Goal: Communication & Community: Participate in discussion

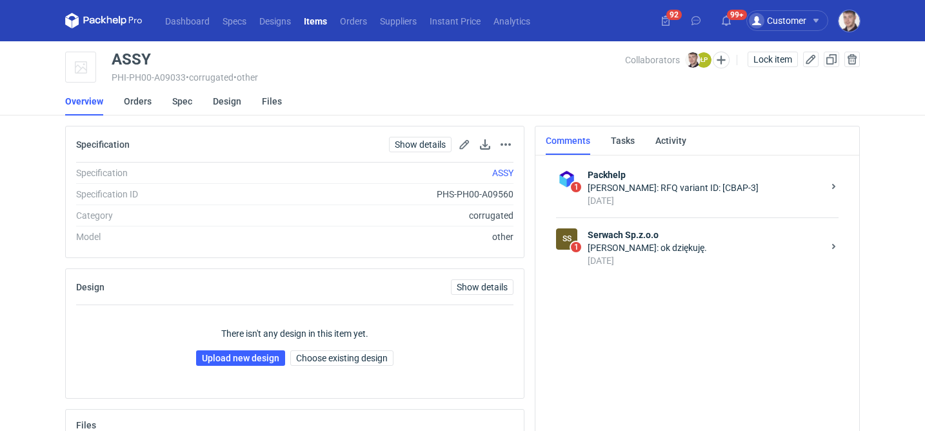
click at [701, 255] on div "[DATE]" at bounding box center [705, 260] width 235 height 13
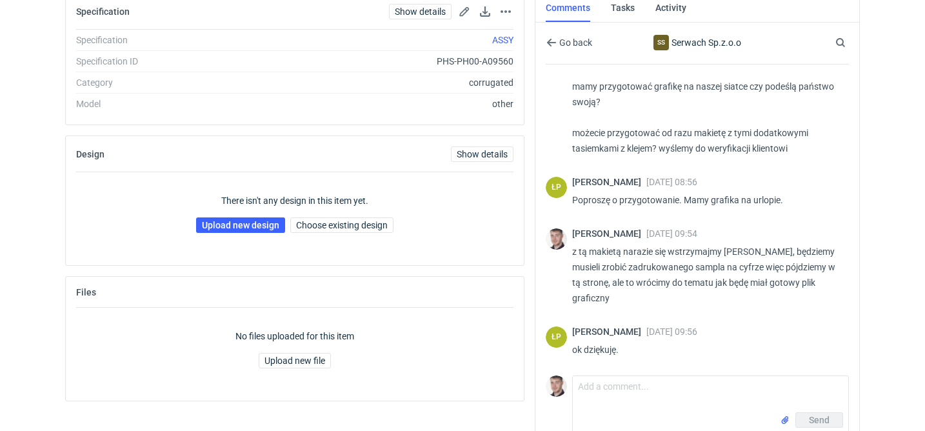
scroll to position [146, 0]
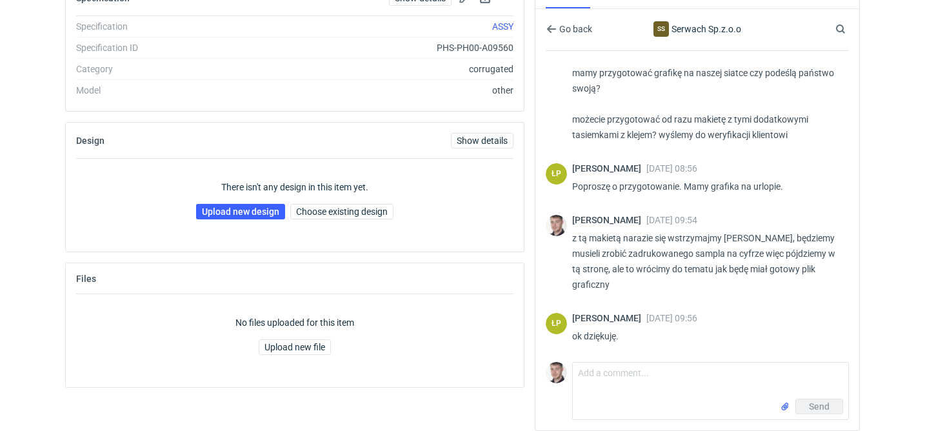
click at [637, 399] on div "Send" at bounding box center [710, 409] width 275 height 21
click at [638, 388] on textarea "Comment message" at bounding box center [710, 381] width 275 height 36
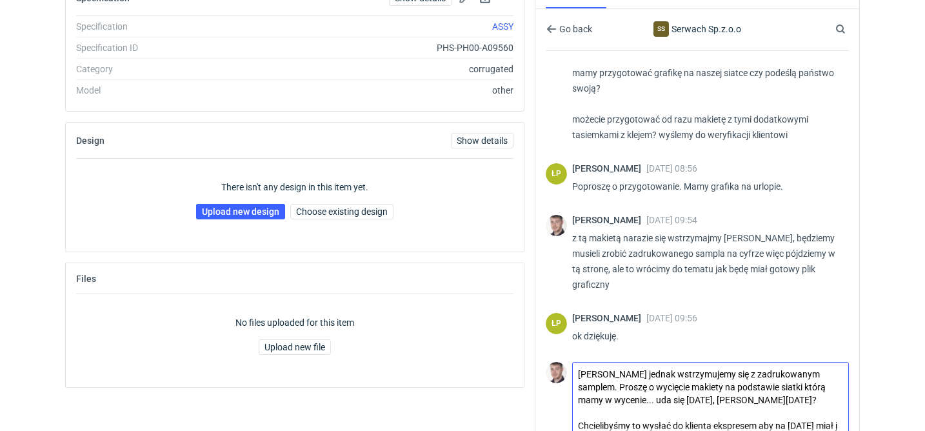
scroll to position [159, 0]
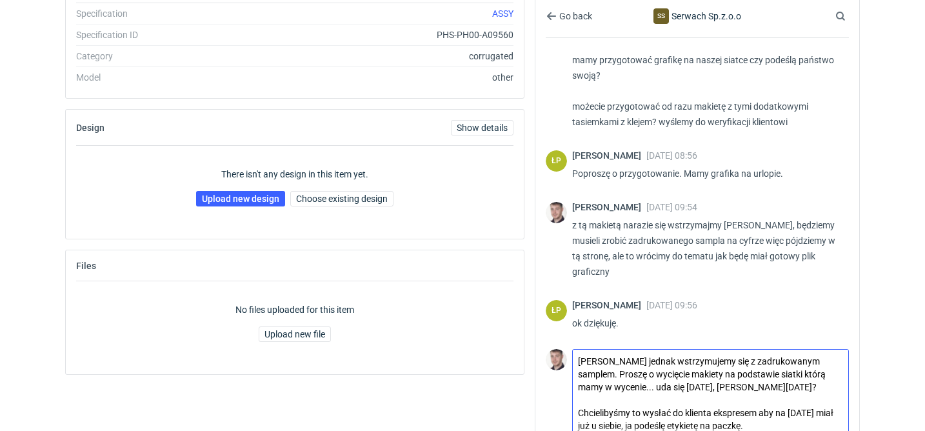
type textarea "Panie Łukaszu jednak wstrzymujemy się z zadrukowanym samplem. Proszę o wycięcie…"
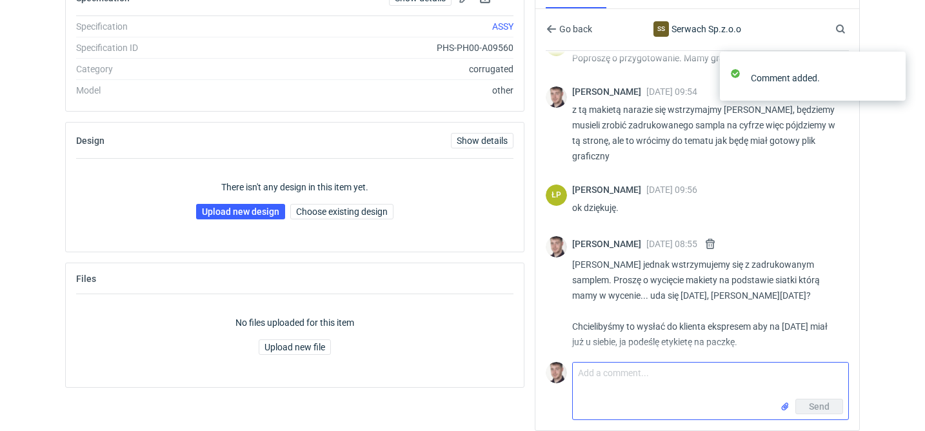
scroll to position [178, 0]
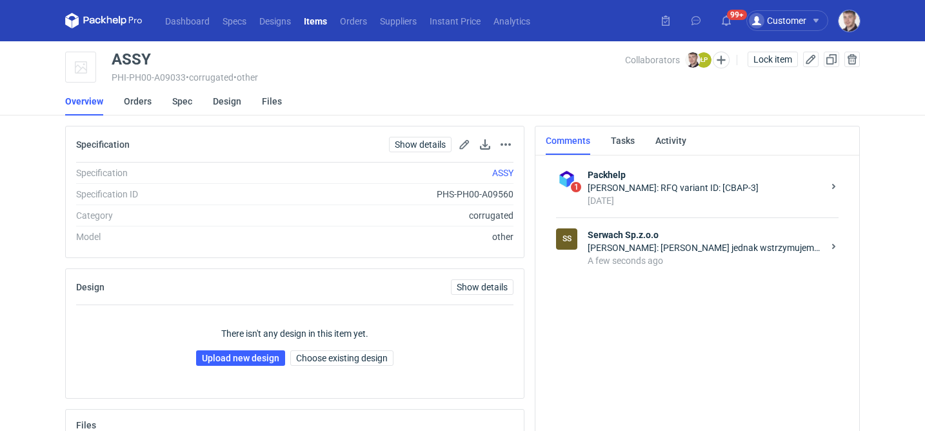
click at [670, 243] on div "Maciej Sikora: Panie Łukaszu jednak wstrzymujemy się z zadrukowanym samplem. Pr…" at bounding box center [705, 247] width 235 height 13
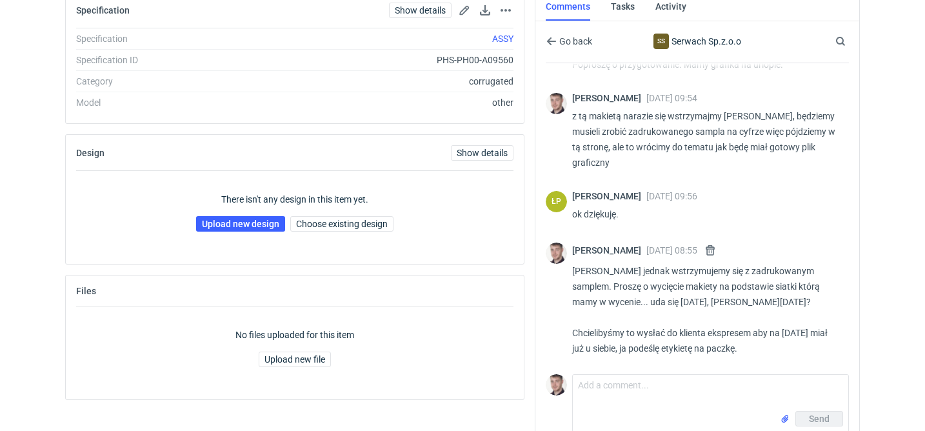
scroll to position [137, 0]
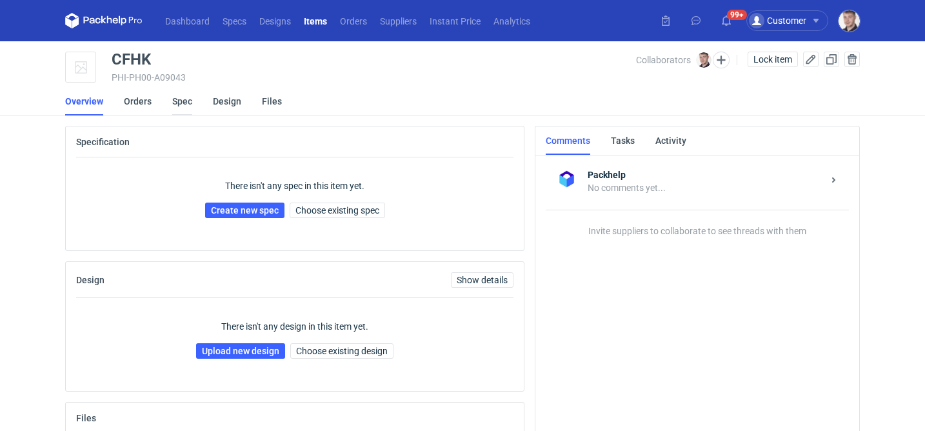
click at [184, 109] on link "Spec" at bounding box center [182, 101] width 20 height 28
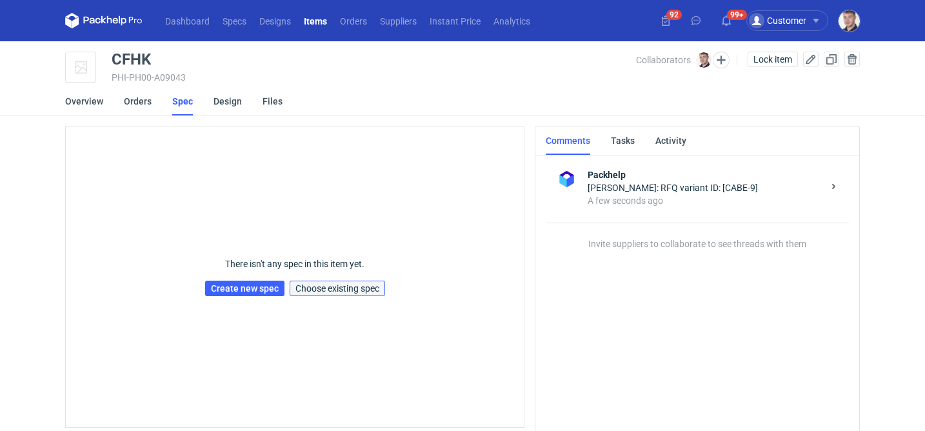
click at [341, 292] on span "Choose existing spec" at bounding box center [337, 288] width 84 height 9
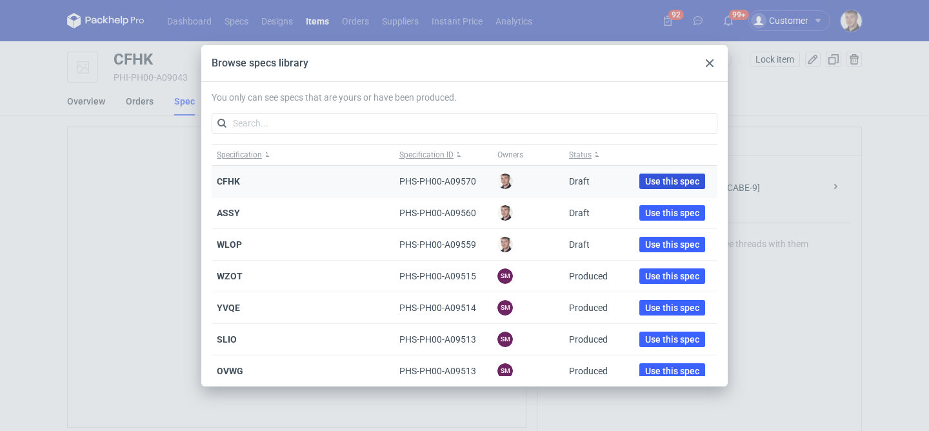
click at [658, 184] on span "Use this spec" at bounding box center [672, 181] width 54 height 9
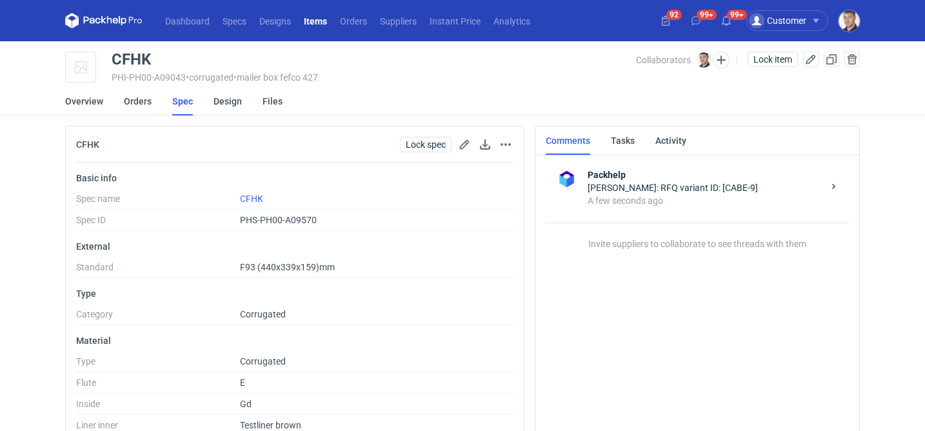
click at [717, 68] on div "Collaborators [PERSON_NAME] Lock item" at bounding box center [748, 68] width 224 height 32
click at [718, 66] on button "button" at bounding box center [721, 60] width 17 height 17
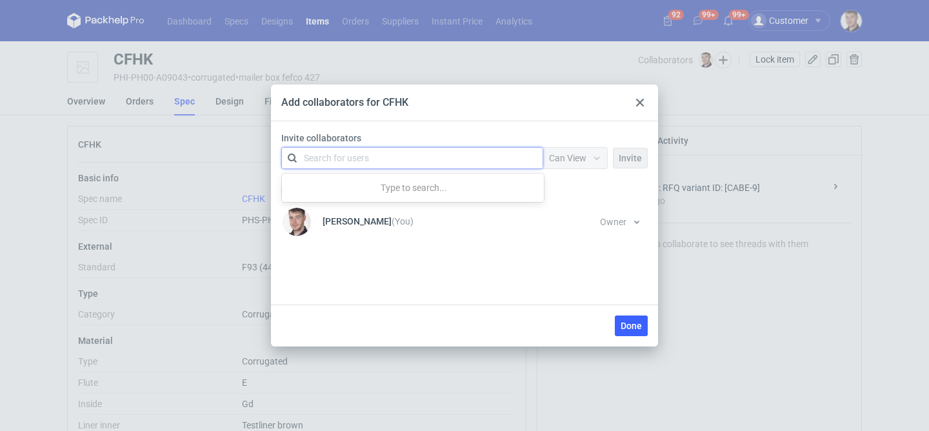
click at [461, 161] on div "Search for users" at bounding box center [409, 158] width 224 height 18
type input "marex"
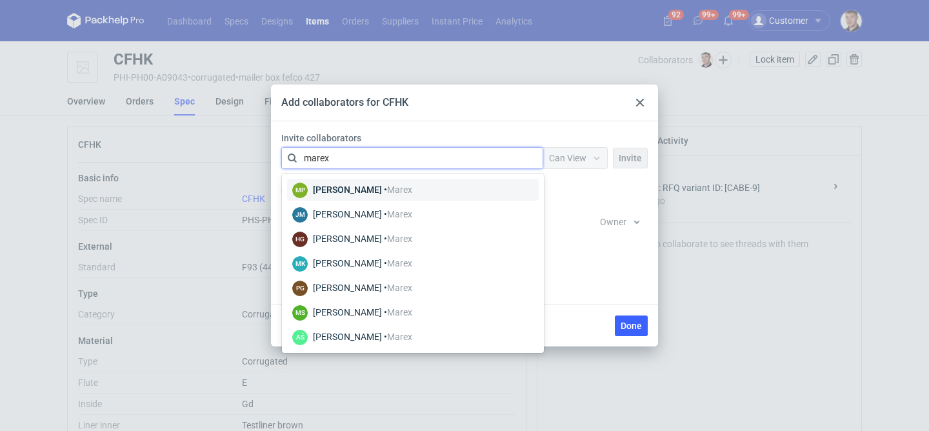
click at [374, 189] on div "[PERSON_NAME] • [GEOGRAPHIC_DATA]" at bounding box center [362, 189] width 99 height 13
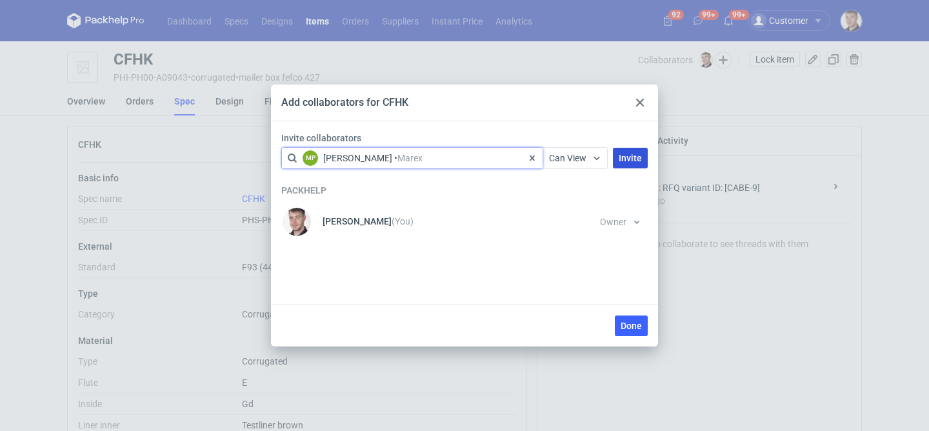
click at [637, 156] on span "Invite" at bounding box center [630, 158] width 23 height 9
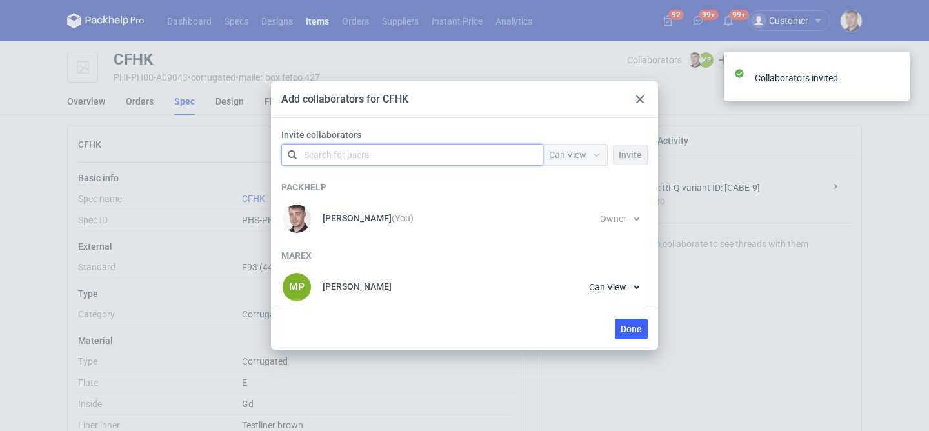
click at [441, 157] on div "Search for users" at bounding box center [409, 155] width 224 height 18
type input "marex"
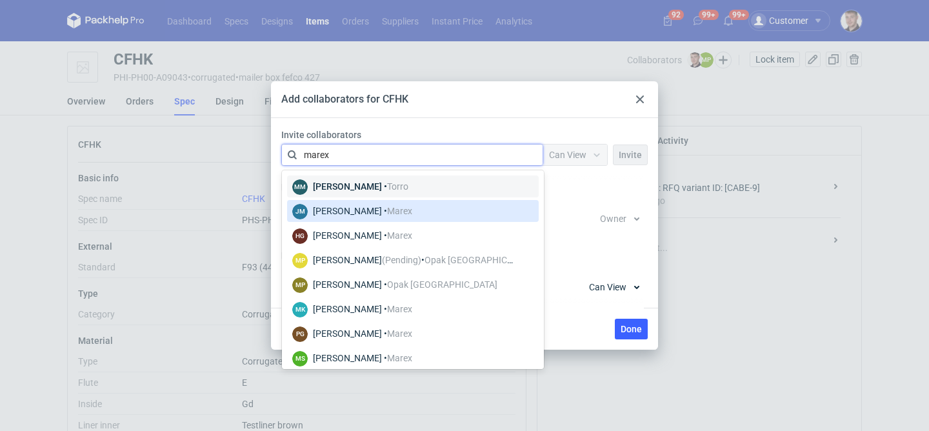
click at [370, 211] on div "[PERSON_NAME] • [GEOGRAPHIC_DATA]" at bounding box center [362, 210] width 99 height 13
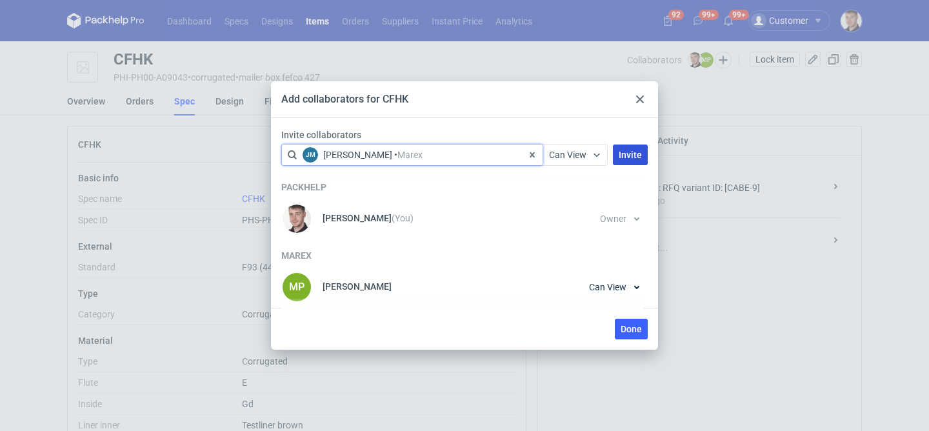
click at [629, 156] on span "Invite" at bounding box center [630, 154] width 23 height 9
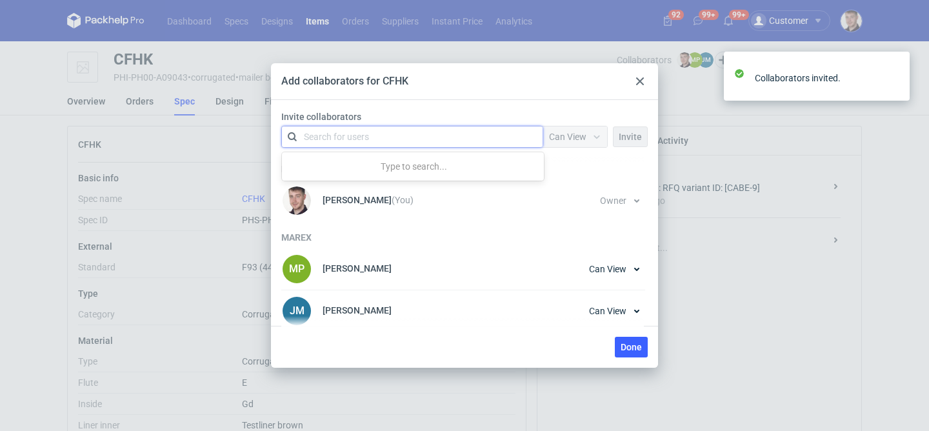
click at [406, 140] on div "Search for users" at bounding box center [409, 137] width 224 height 18
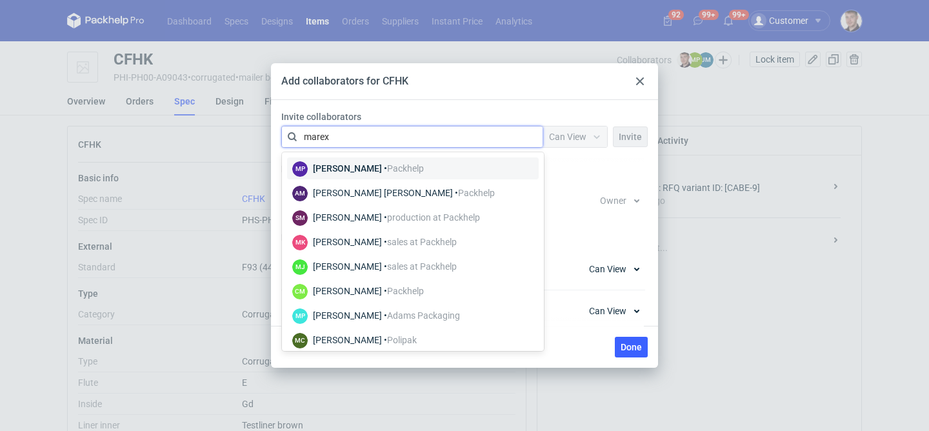
type input "marex"
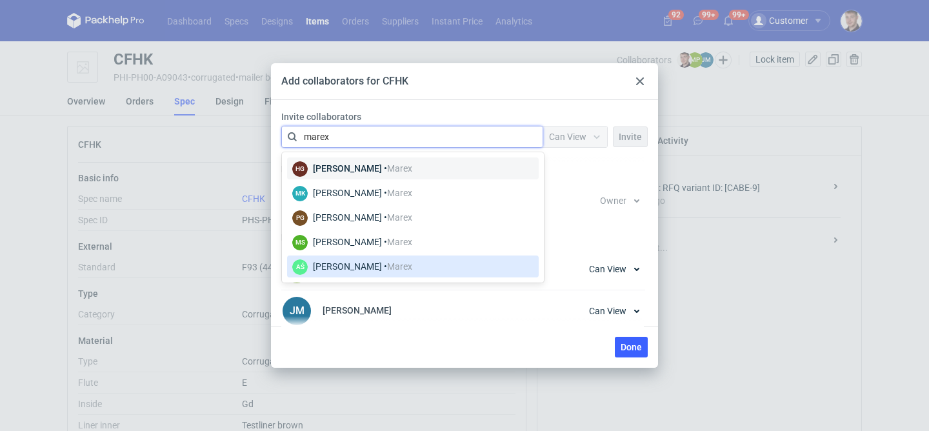
click at [330, 264] on div "[PERSON_NAME] • [GEOGRAPHIC_DATA]" at bounding box center [362, 266] width 99 height 13
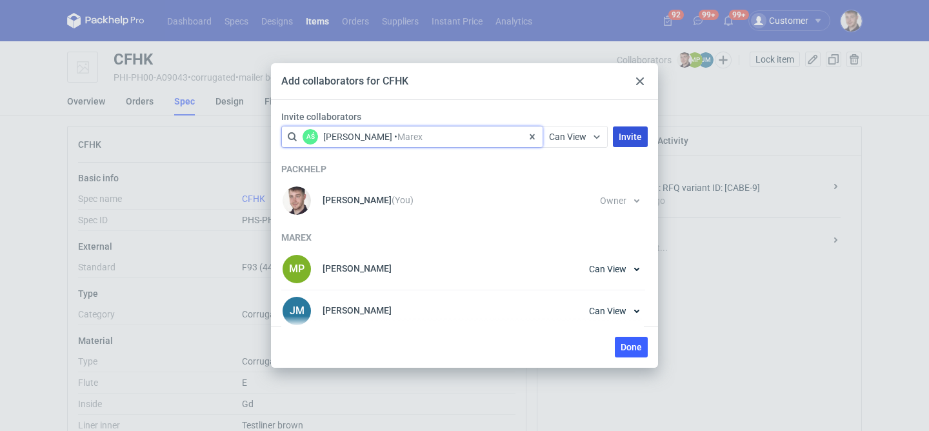
click at [644, 137] on button "Invite" at bounding box center [630, 136] width 35 height 21
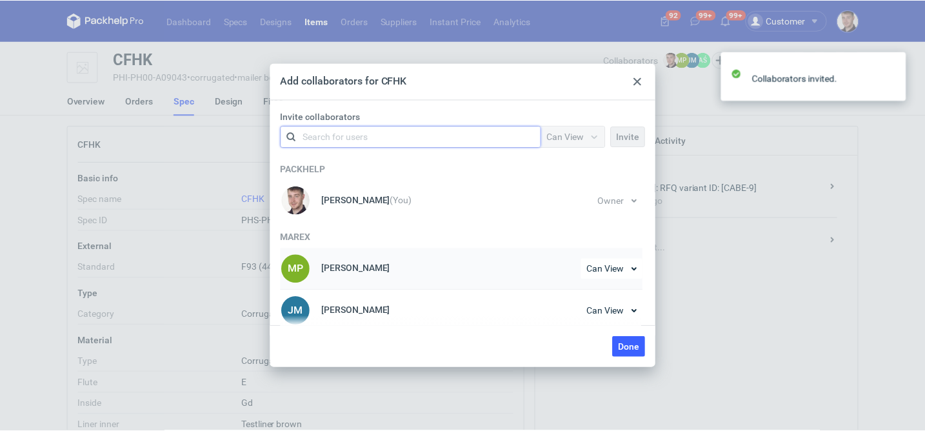
scroll to position [48, 0]
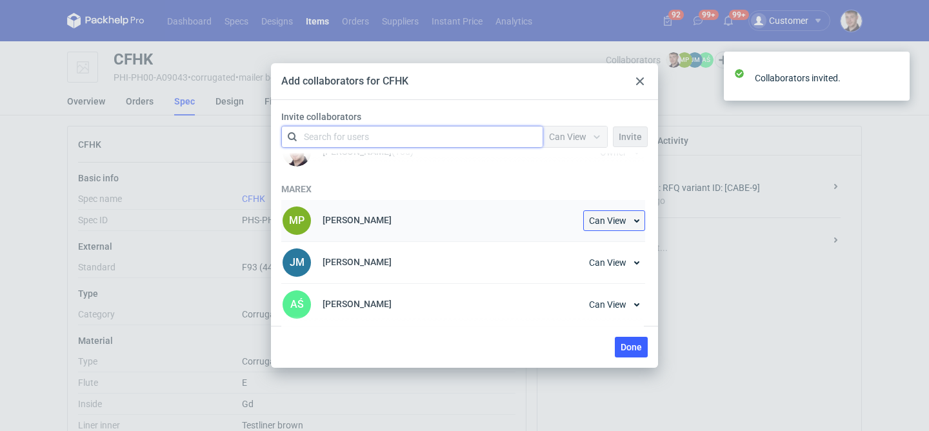
click at [615, 221] on span "Can View" at bounding box center [607, 220] width 37 height 9
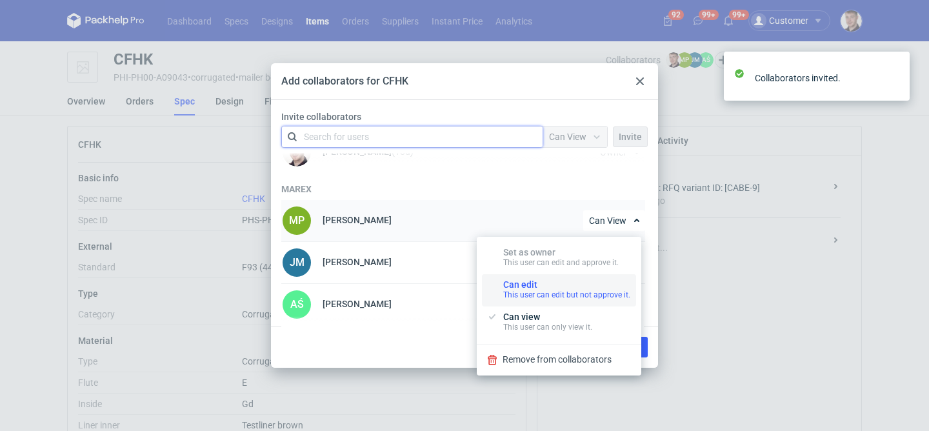
click at [571, 284] on div "Can edit This user can edit but not approve it." at bounding box center [566, 289] width 127 height 21
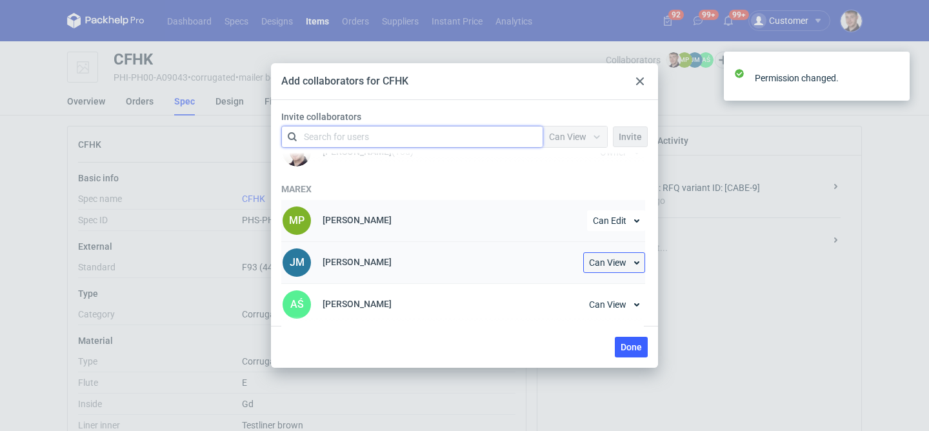
click at [602, 260] on span "Can View" at bounding box center [607, 262] width 37 height 9
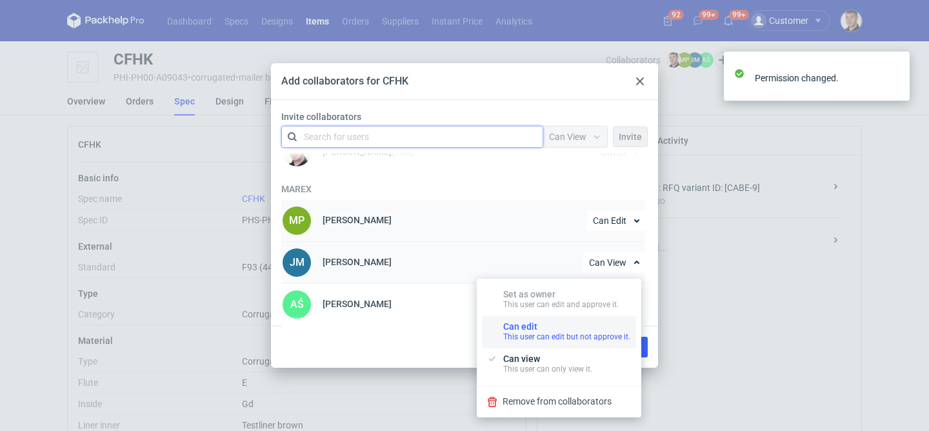
click at [561, 337] on div "This user can edit but not approve it." at bounding box center [566, 337] width 127 height 10
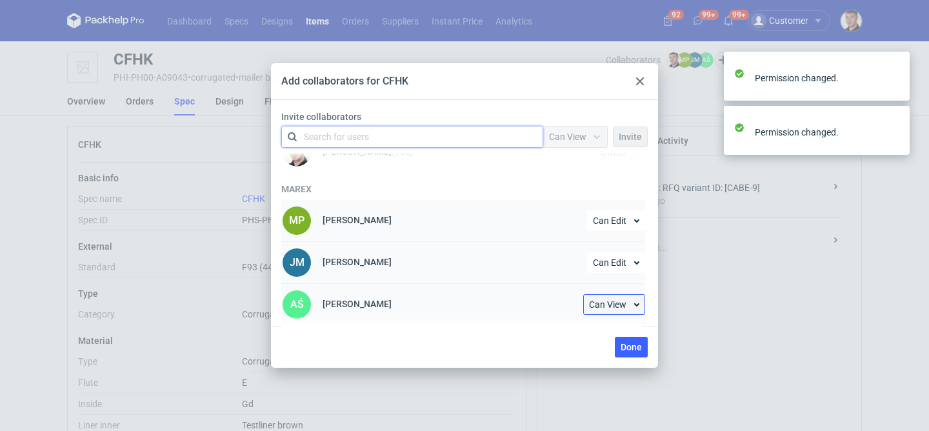
click at [610, 300] on span "Can View" at bounding box center [607, 304] width 37 height 9
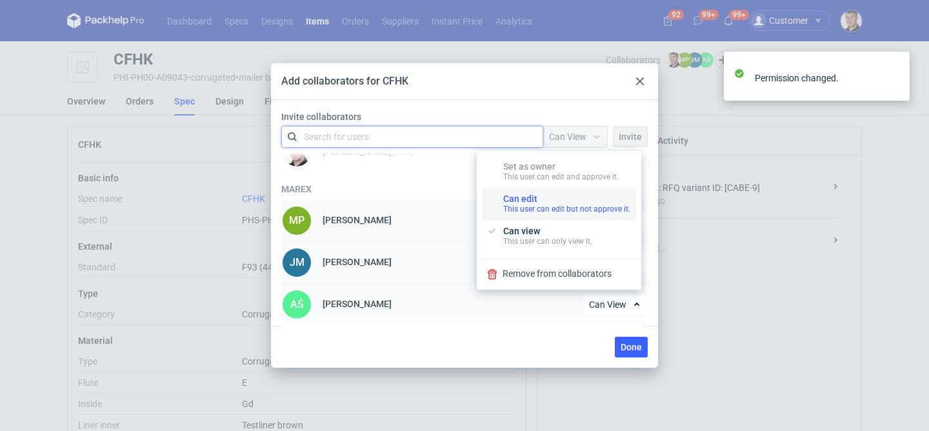
click at [539, 197] on div "Can edit This user can edit but not approve it." at bounding box center [566, 204] width 127 height 21
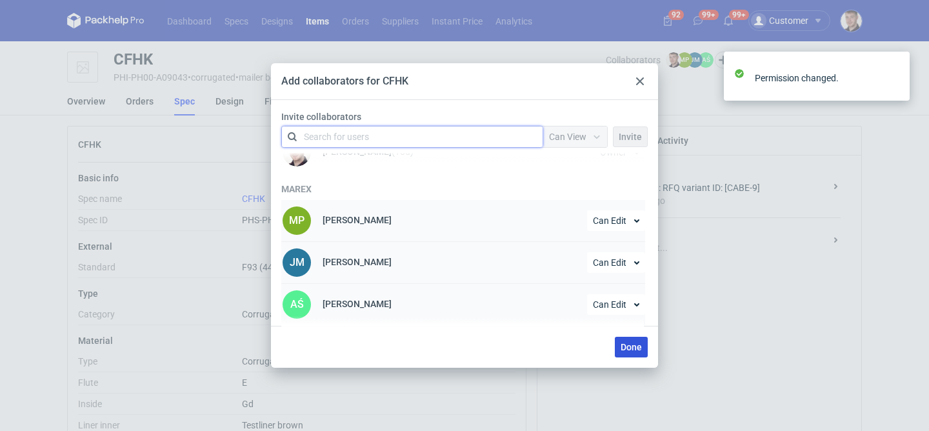
click at [635, 348] on span "Done" at bounding box center [631, 347] width 21 height 9
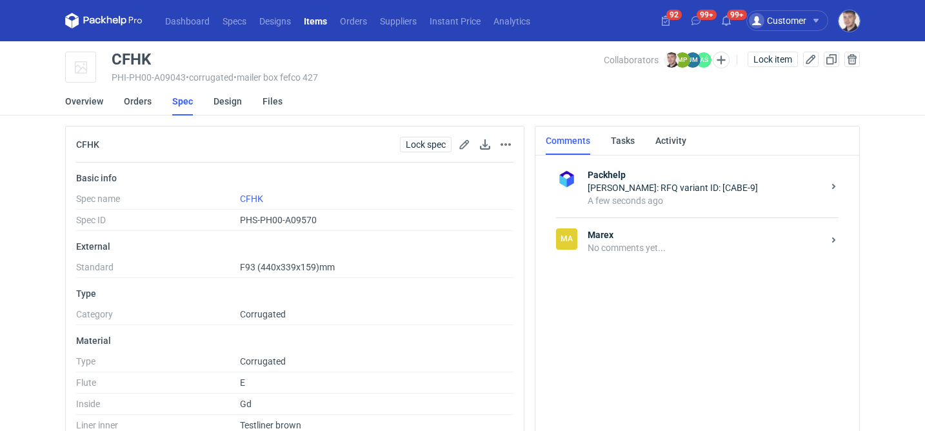
click at [637, 255] on div "[PERSON_NAME] No comments yet..." at bounding box center [697, 240] width 283 height 47
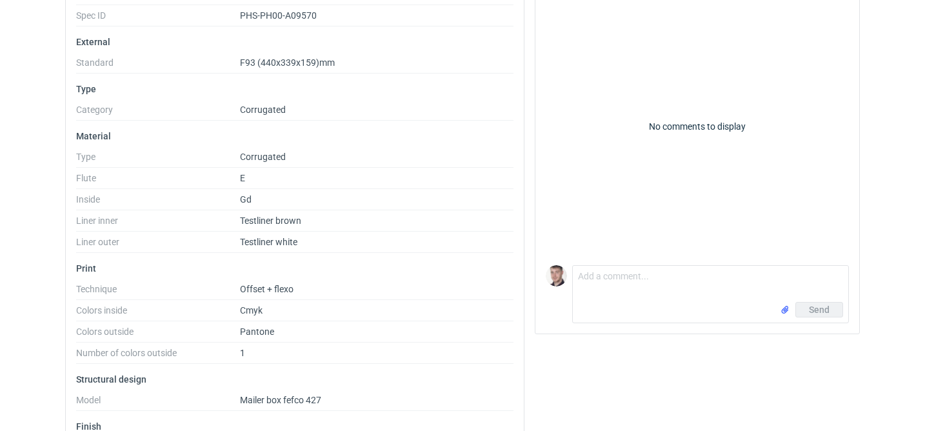
scroll to position [244, 0]
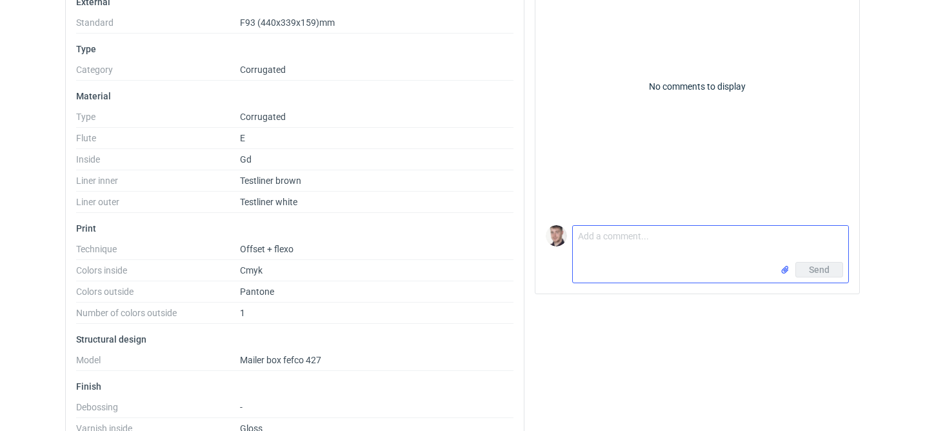
click at [608, 246] on textarea "Comment message" at bounding box center [710, 244] width 275 height 36
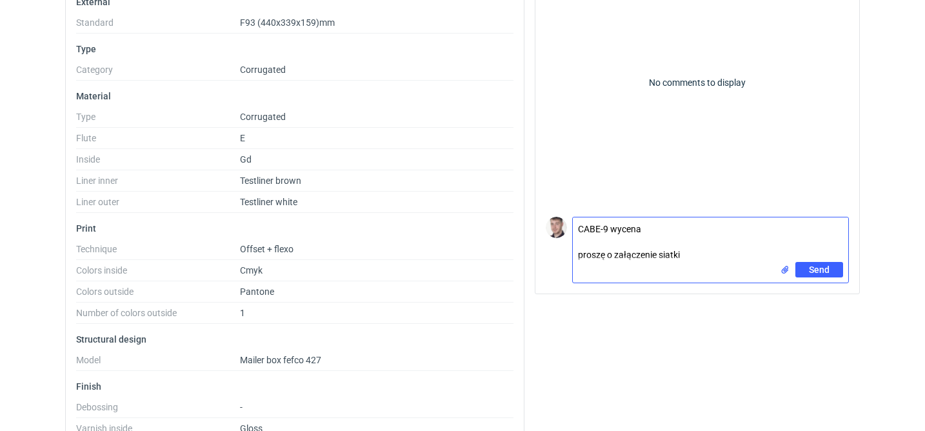
type textarea "CABE-9 wycena proszę o załączenie siatki"
click at [784, 269] on input "file" at bounding box center [785, 270] width 10 height 14
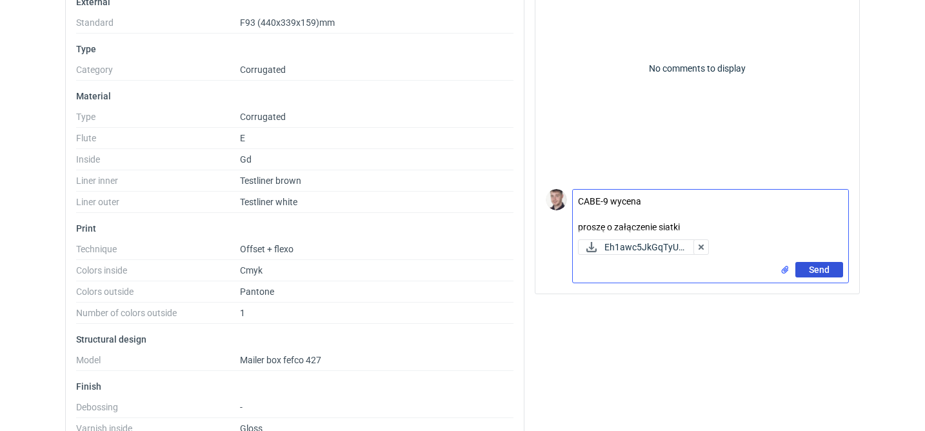
click at [833, 268] on button "Send" at bounding box center [819, 269] width 48 height 15
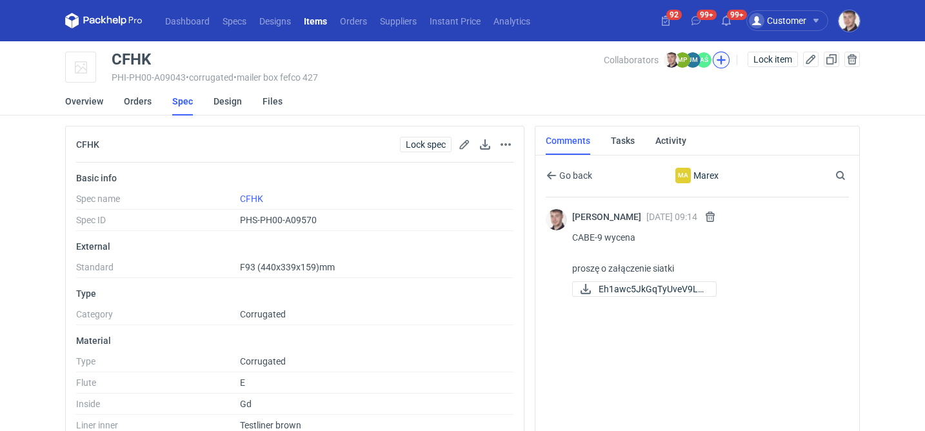
click at [722, 61] on button "button" at bounding box center [721, 60] width 17 height 17
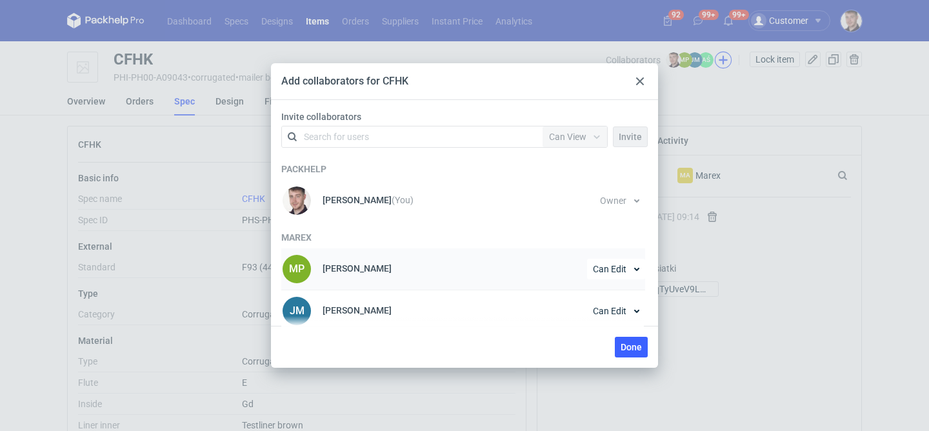
scroll to position [48, 0]
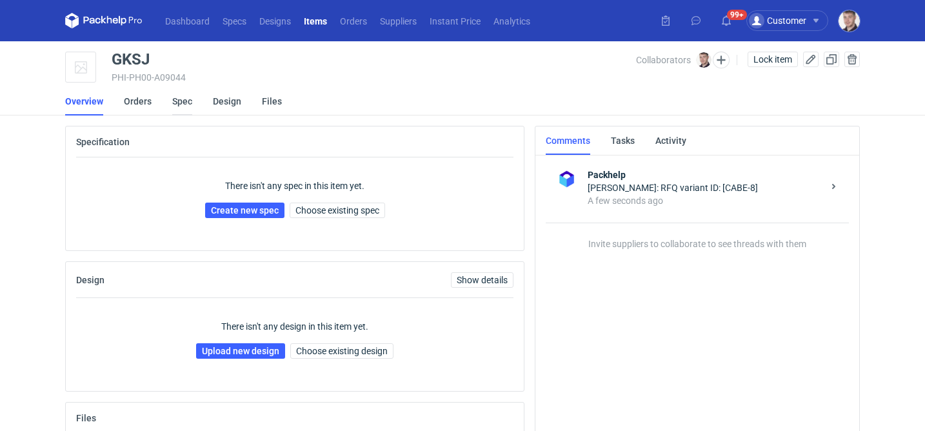
click at [184, 99] on link "Spec" at bounding box center [182, 101] width 20 height 28
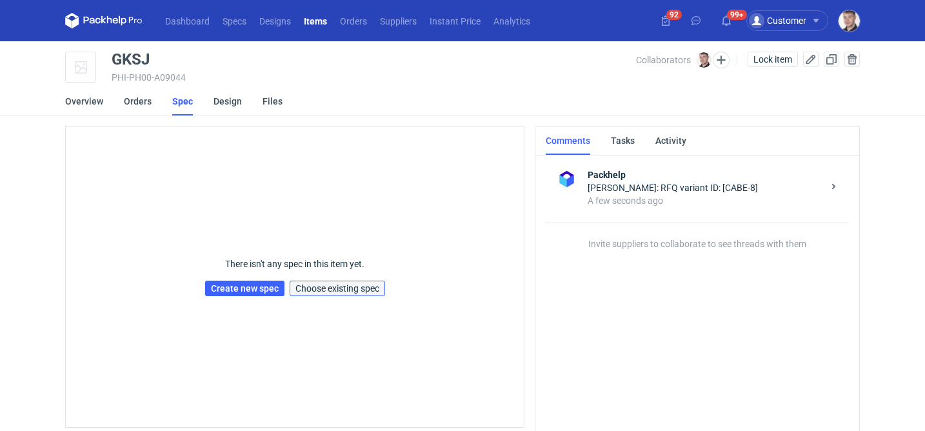
click at [355, 284] on span "Choose existing spec" at bounding box center [337, 288] width 84 height 9
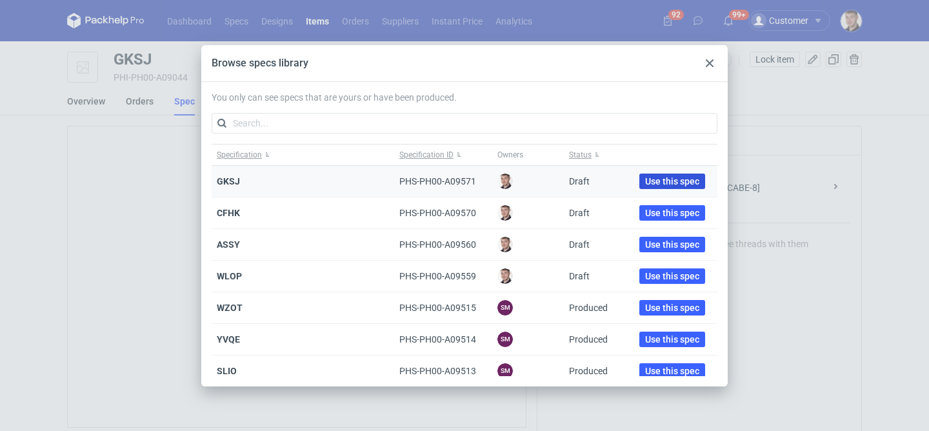
click at [645, 179] on span "Use this spec" at bounding box center [672, 181] width 54 height 9
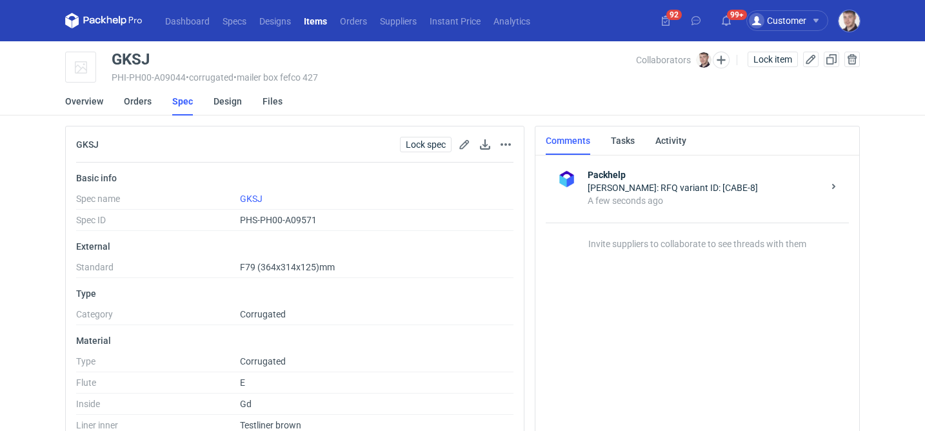
click at [721, 57] on div "Spec linked." at bounding box center [813, 78] width 206 height 75
click at [721, 57] on button "button" at bounding box center [721, 60] width 17 height 17
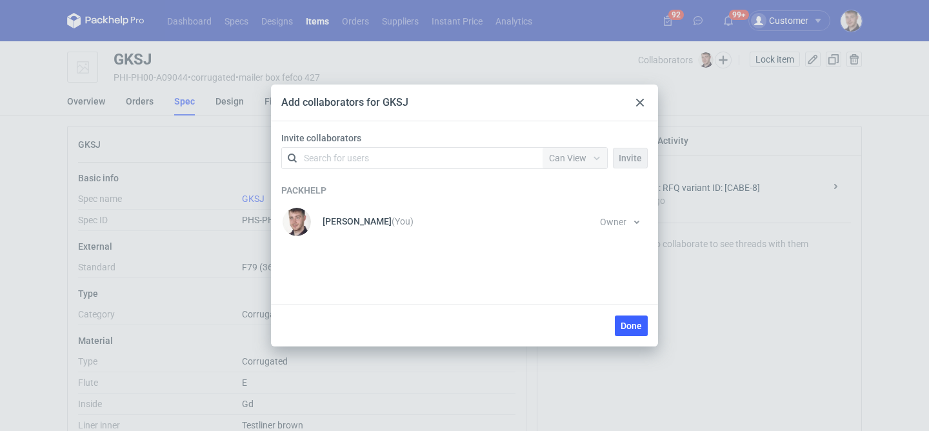
click at [388, 156] on div "Search for users" at bounding box center [409, 158] width 224 height 18
type input "mare"
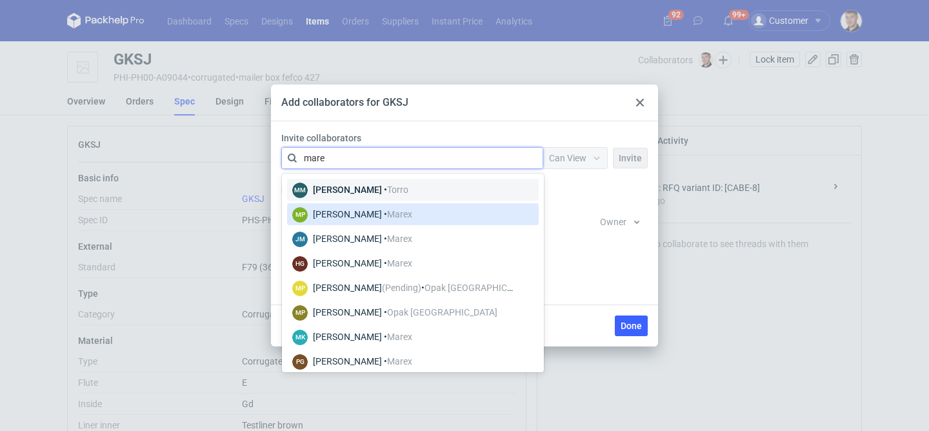
click at [343, 214] on div "Magdalena Polakowska • Marex" at bounding box center [362, 214] width 99 height 13
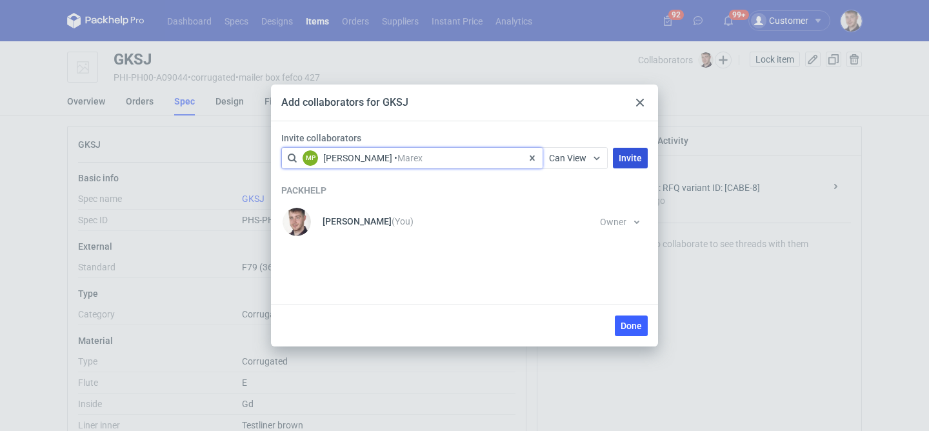
click at [633, 154] on span "Invite" at bounding box center [630, 158] width 23 height 9
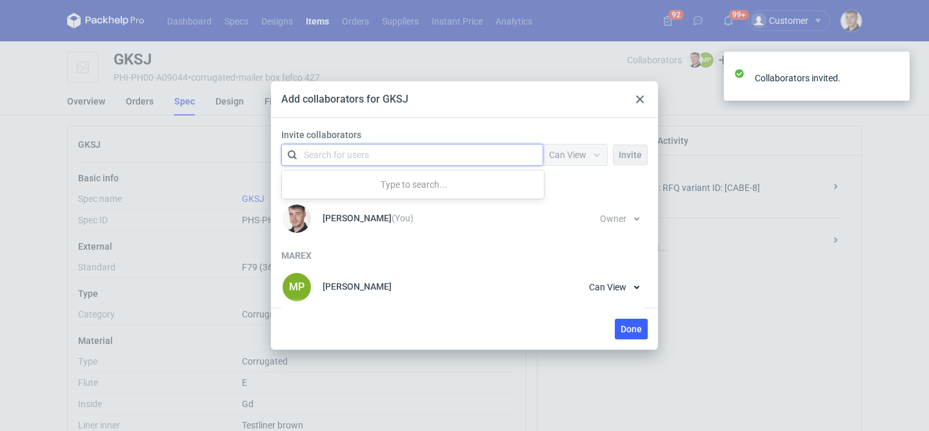
click at [400, 150] on div "Search for users" at bounding box center [409, 155] width 224 height 18
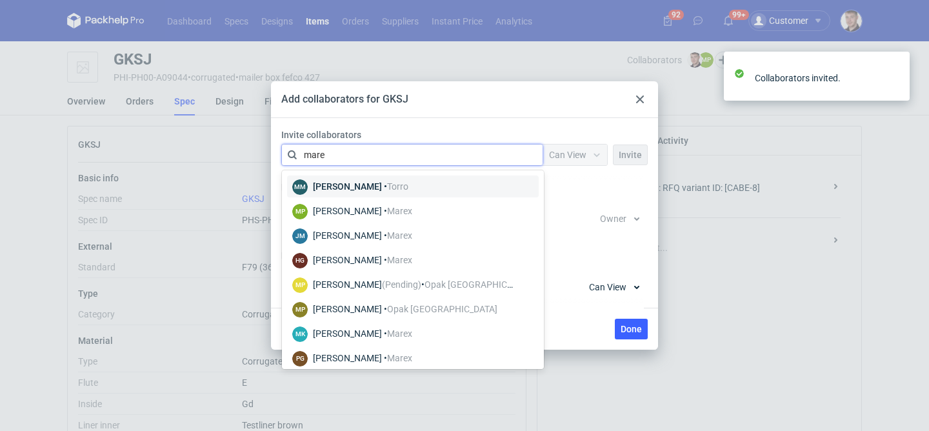
type input "marex"
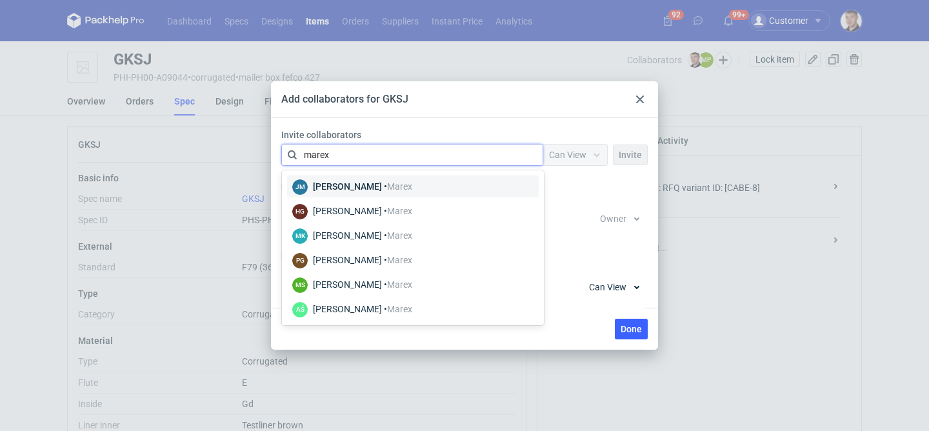
click at [375, 186] on div "[PERSON_NAME] • [GEOGRAPHIC_DATA]" at bounding box center [362, 186] width 99 height 13
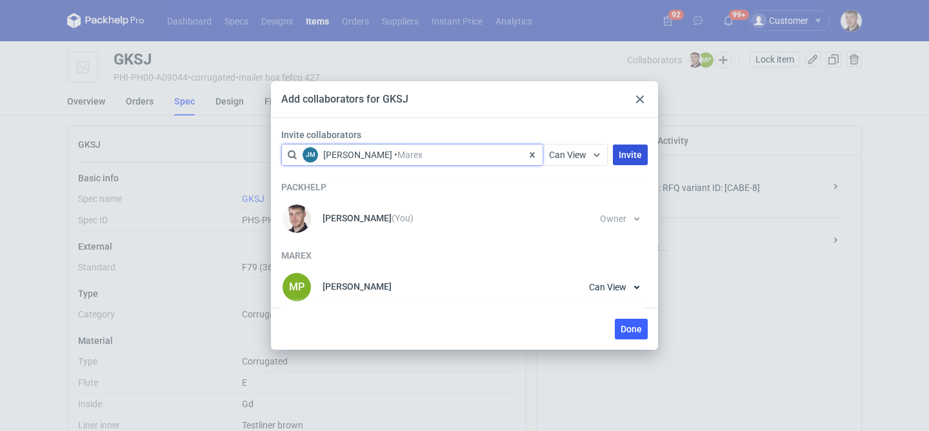
click at [619, 156] on button "Invite" at bounding box center [630, 154] width 35 height 21
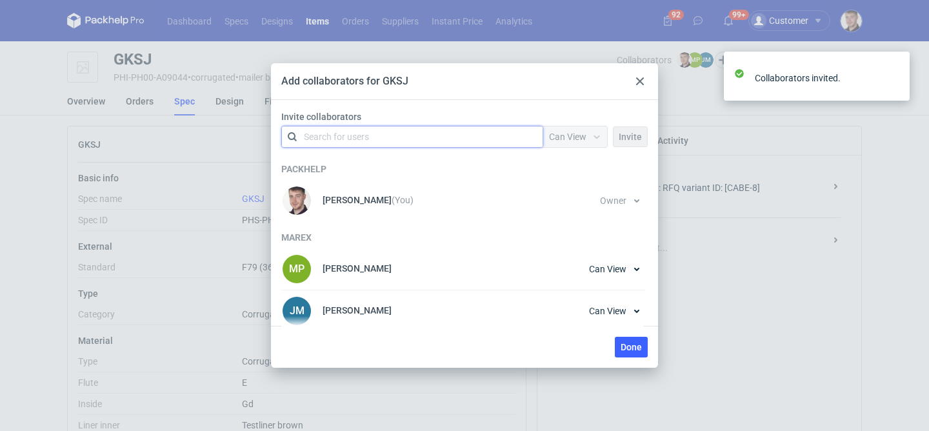
click at [393, 148] on div "Invite collaborators option <div title="Joanna Myślak • Marex (joanna.myslak@ma…" at bounding box center [464, 131] width 377 height 43
click at [393, 135] on div "Search for users" at bounding box center [409, 137] width 224 height 18
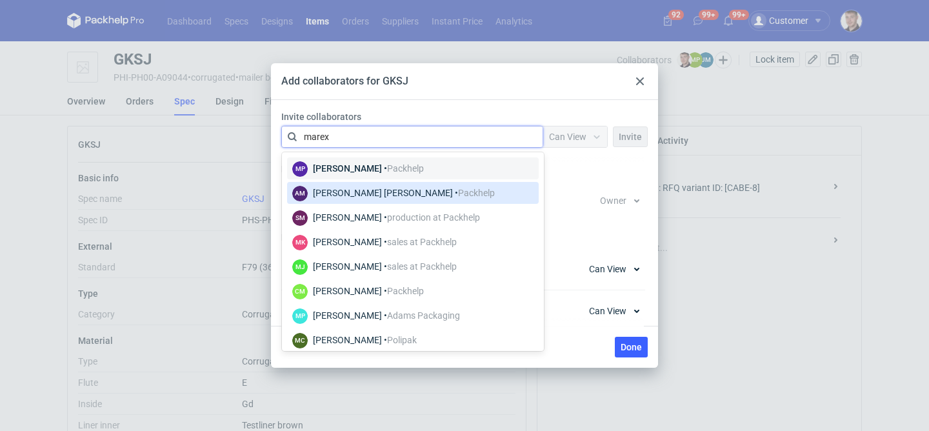
type input "marex"
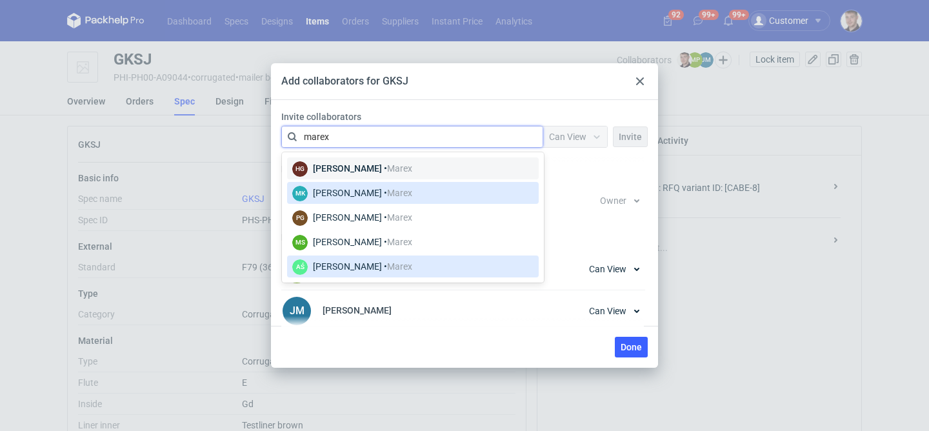
click at [347, 270] on div "[PERSON_NAME] • [GEOGRAPHIC_DATA]" at bounding box center [362, 266] width 99 height 13
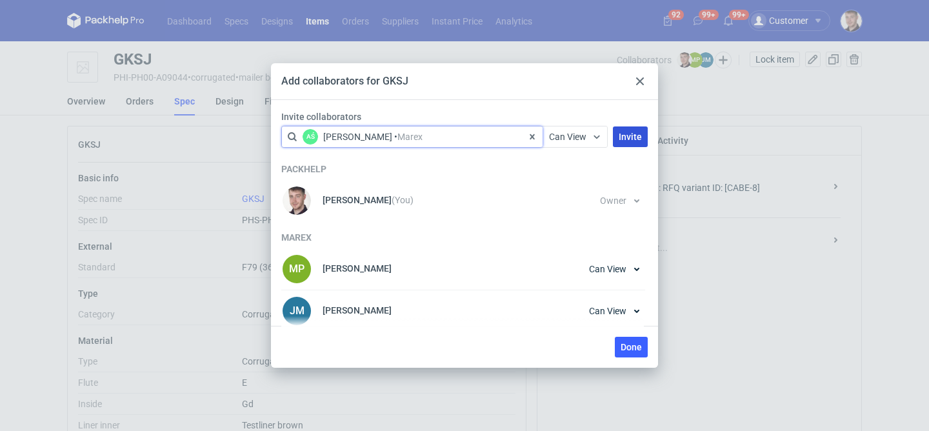
click at [624, 134] on span "Invite" at bounding box center [630, 136] width 23 height 9
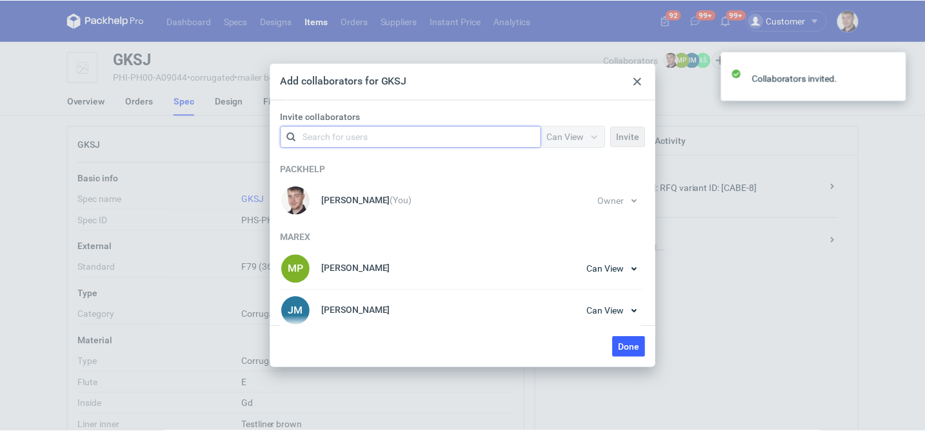
scroll to position [48, 0]
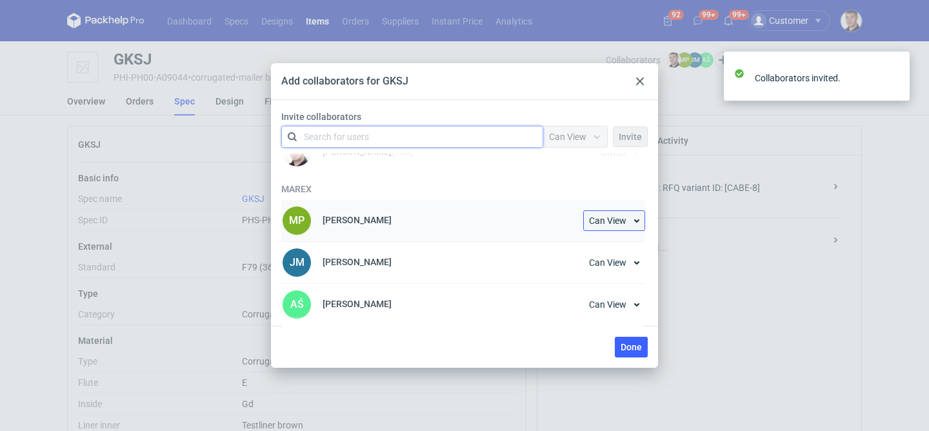
click at [602, 224] on span "Can View" at bounding box center [607, 220] width 37 height 9
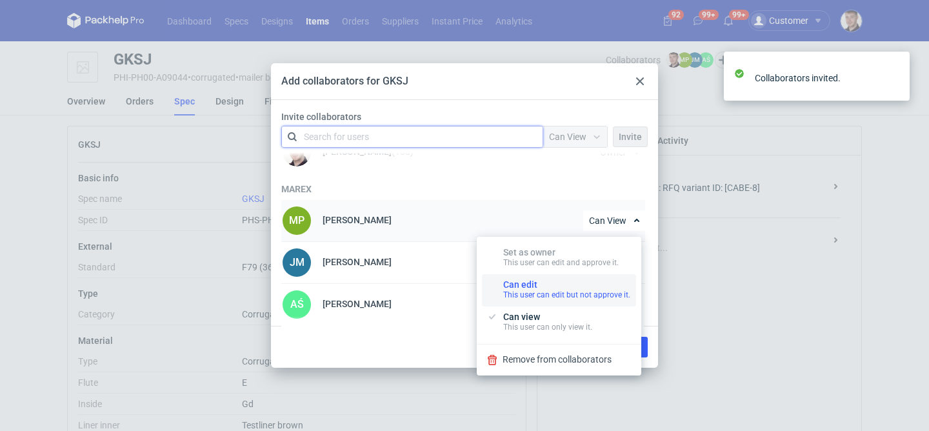
click at [557, 288] on div "Can edit This user can edit but not approve it." at bounding box center [566, 289] width 127 height 21
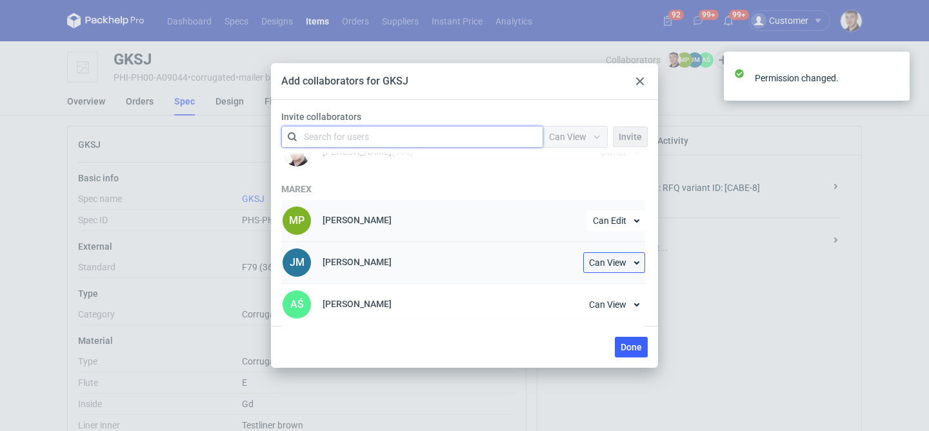
click at [605, 268] on button "Can View" at bounding box center [614, 262] width 62 height 21
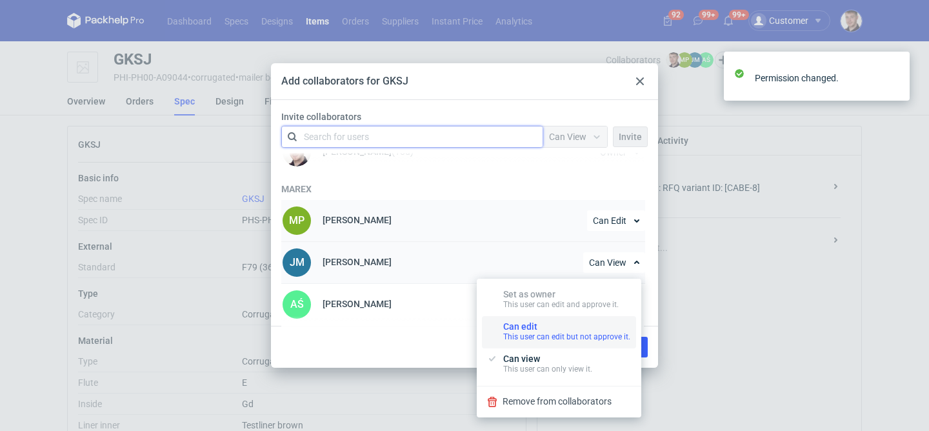
click at [567, 328] on div "Can edit This user can edit but not approve it." at bounding box center [566, 331] width 127 height 21
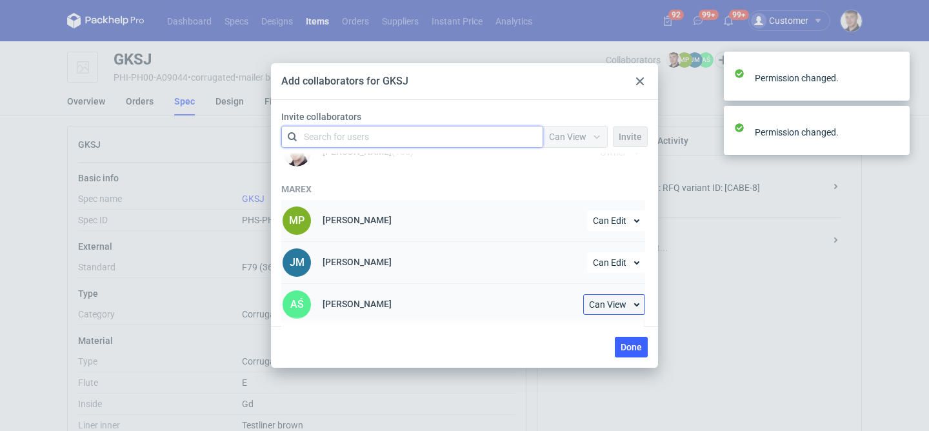
click at [611, 304] on span "Can View" at bounding box center [607, 304] width 37 height 9
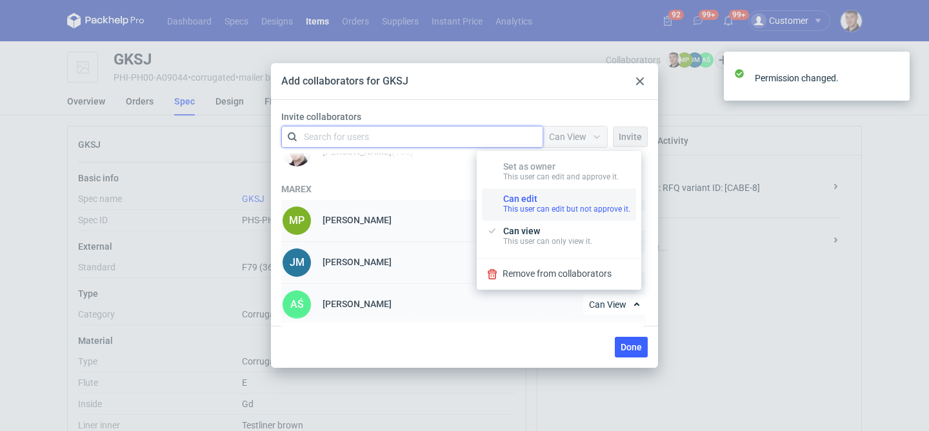
click at [562, 204] on div "This user can edit but not approve it." at bounding box center [566, 209] width 127 height 10
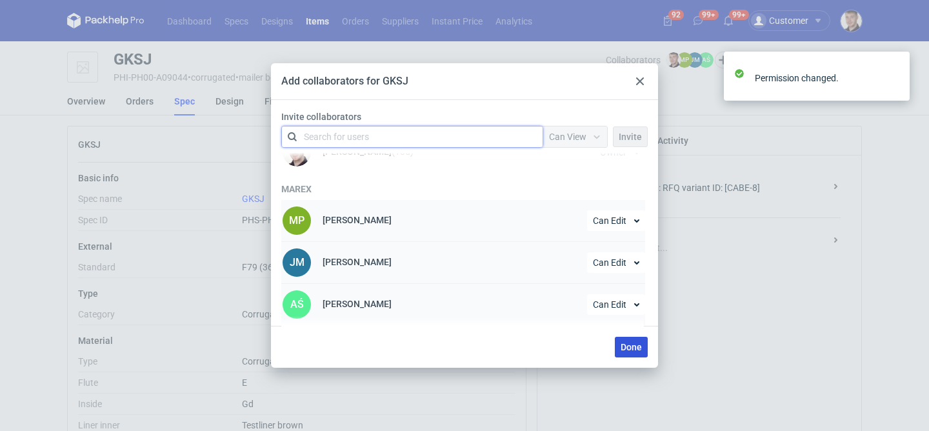
click at [636, 346] on span "Done" at bounding box center [631, 347] width 21 height 9
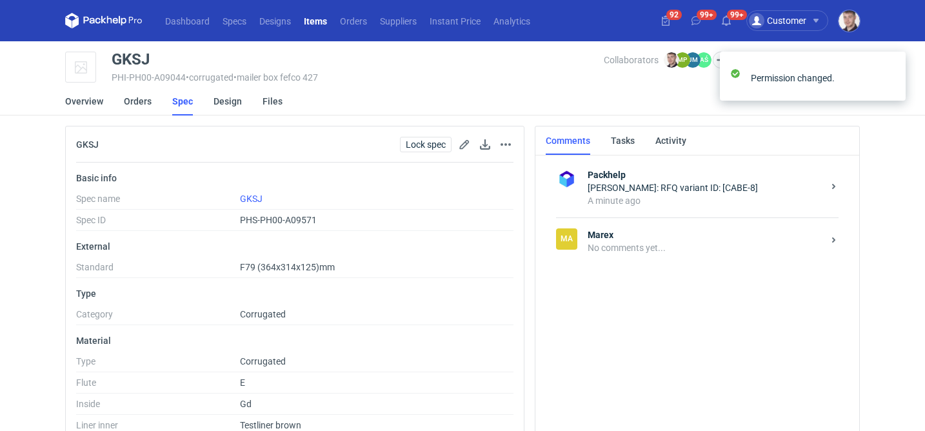
click at [721, 195] on div "A minute ago" at bounding box center [705, 200] width 235 height 13
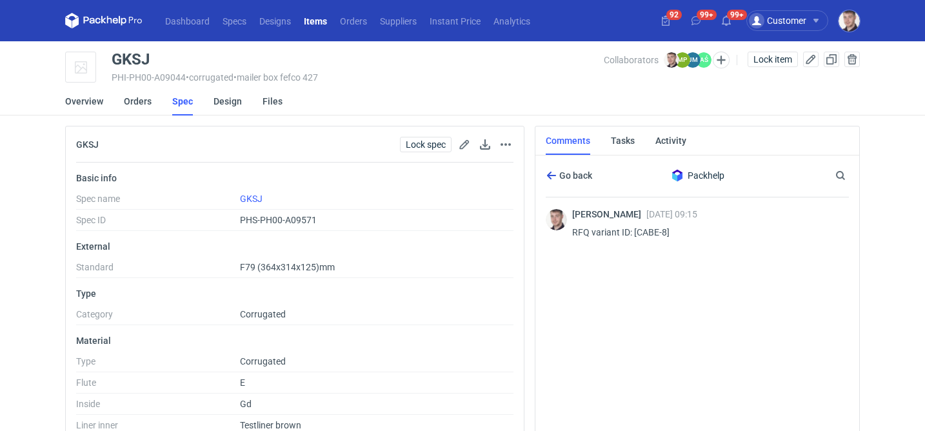
click at [557, 171] on span "Go back" at bounding box center [574, 175] width 35 height 9
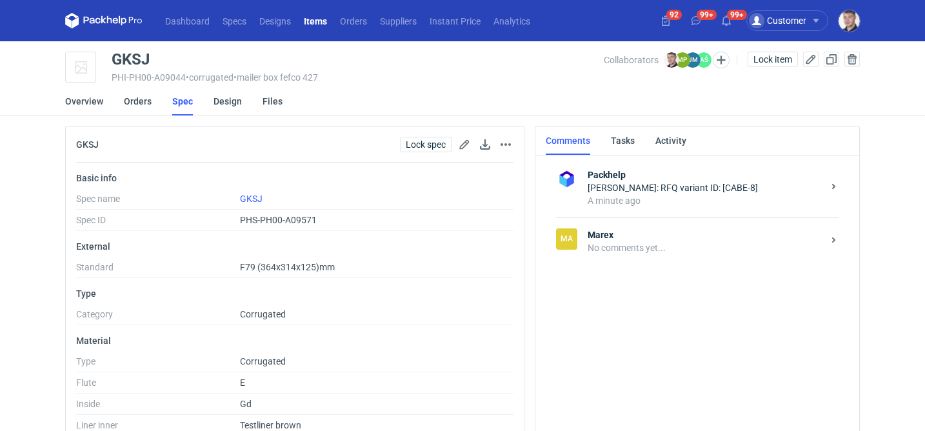
click at [636, 236] on strong "Marex" at bounding box center [705, 234] width 235 height 13
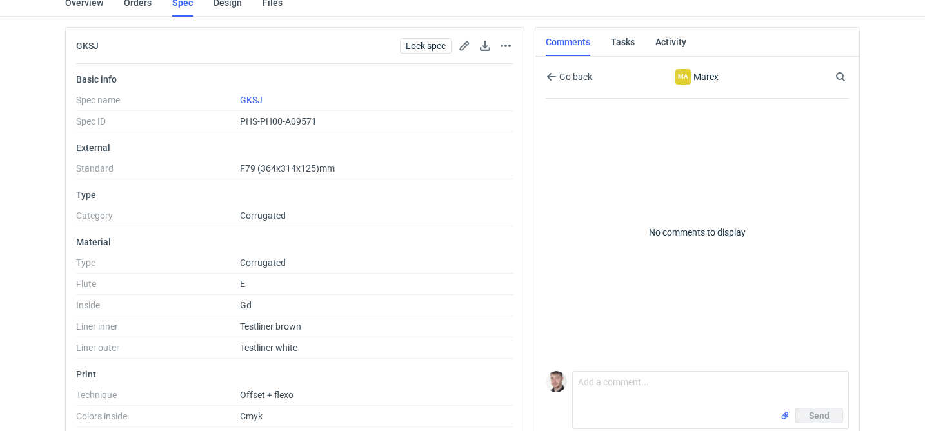
scroll to position [290, 0]
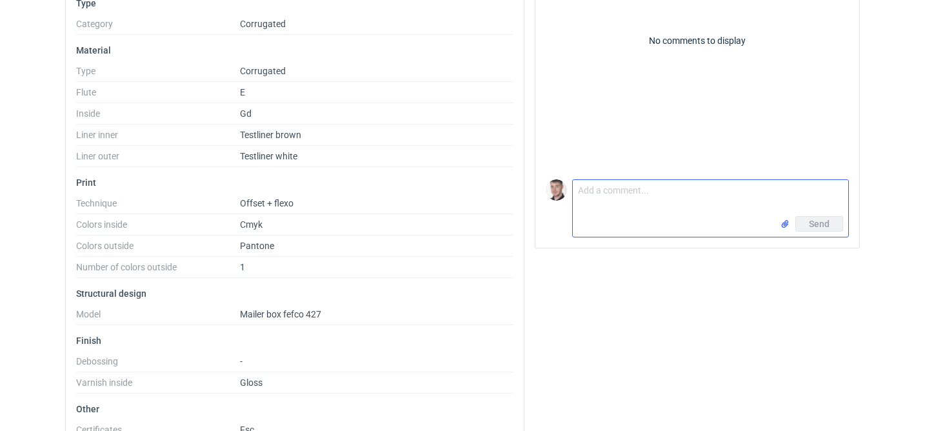
click at [605, 184] on textarea "Comment message" at bounding box center [710, 198] width 275 height 36
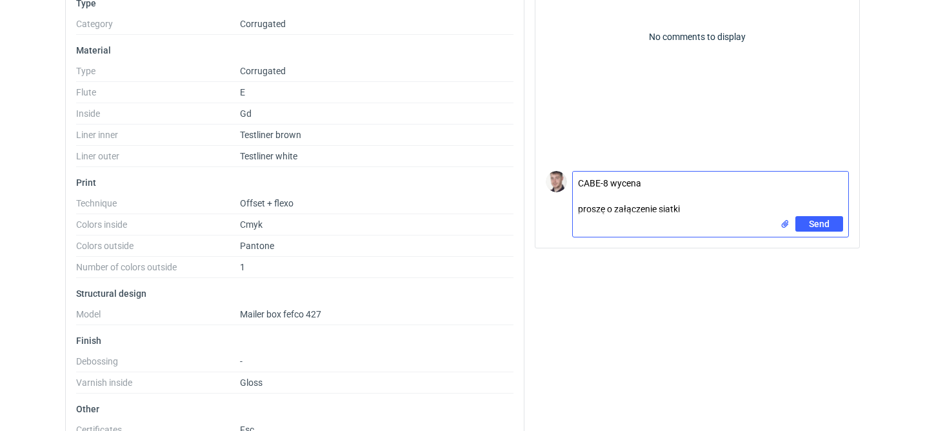
type textarea "CABE-8 wycena proszę o załączenie siatki"
click at [784, 224] on input "file" at bounding box center [785, 224] width 10 height 14
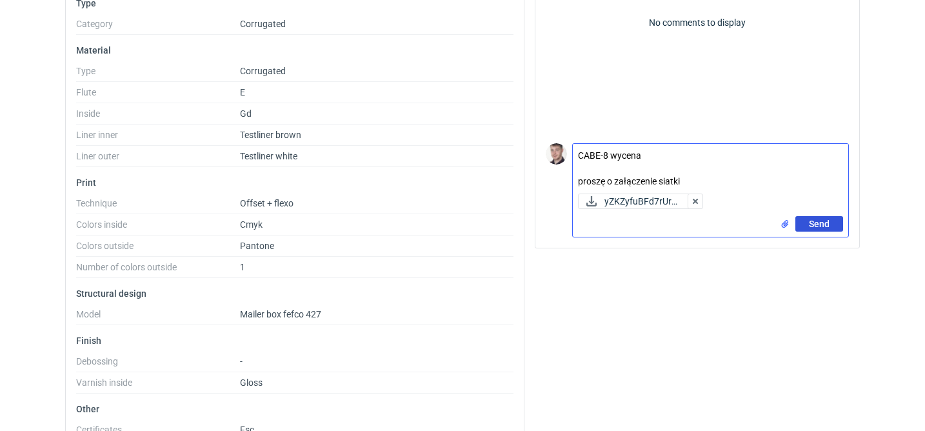
click at [827, 225] on span "Send" at bounding box center [819, 223] width 21 height 9
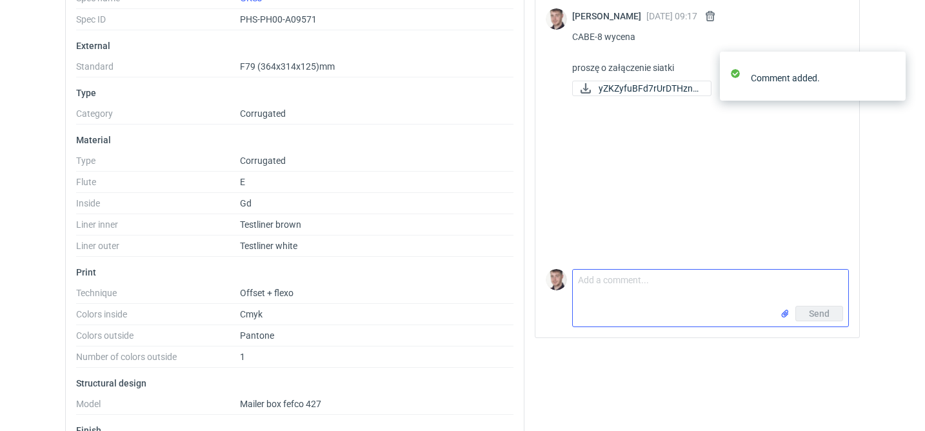
scroll to position [197, 0]
